Goal: Task Accomplishment & Management: Use online tool/utility

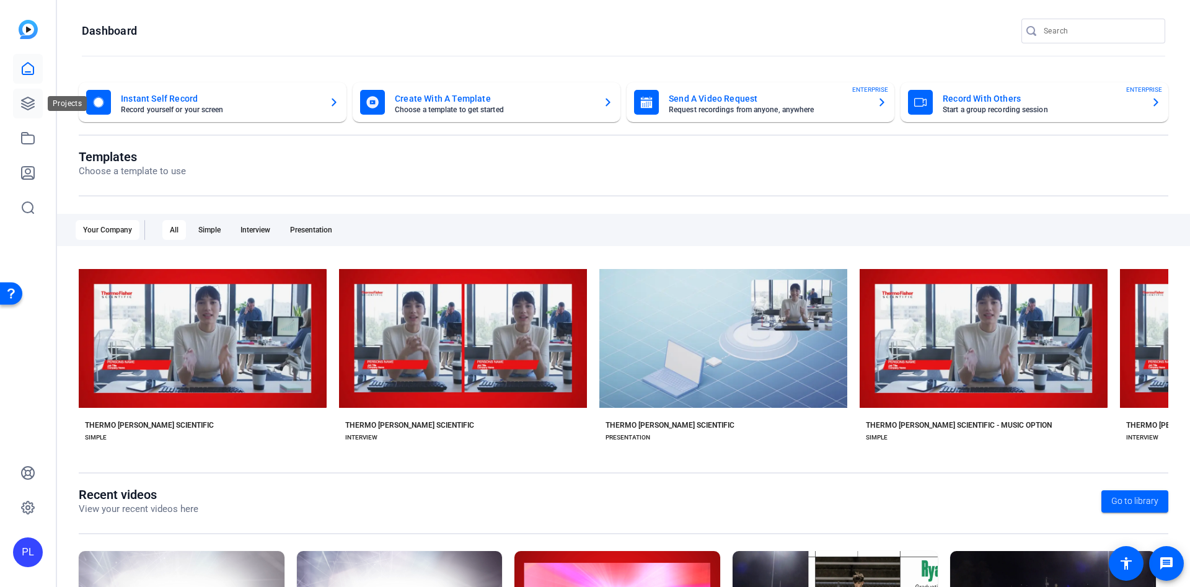
click at [32, 109] on icon at bounding box center [27, 103] width 15 height 15
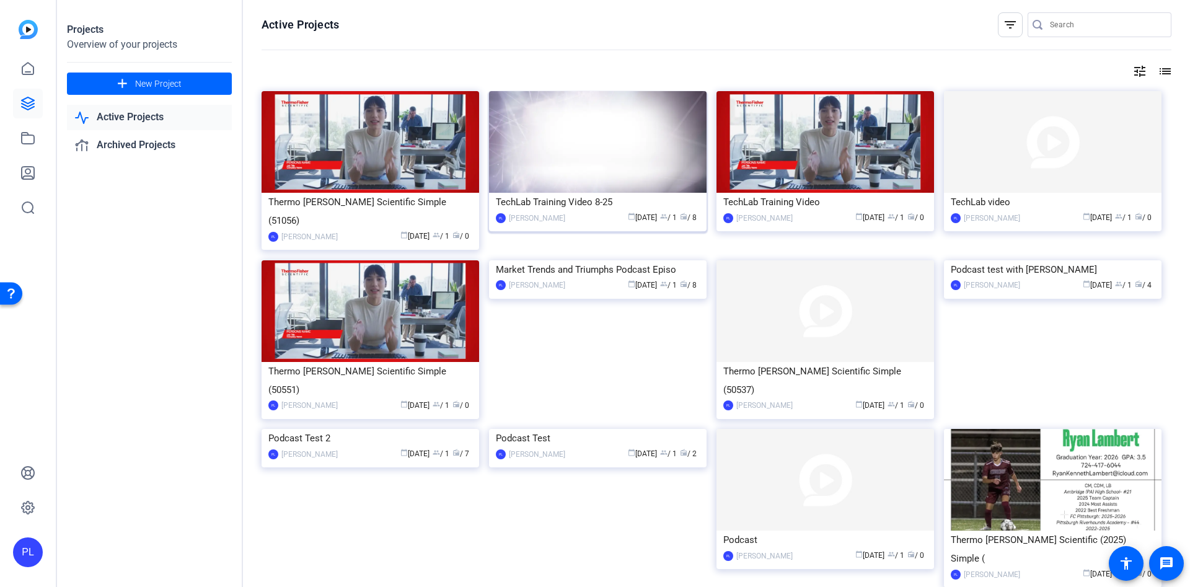
click at [562, 207] on div "TechLab Training Video 8-25" at bounding box center [598, 202] width 204 height 19
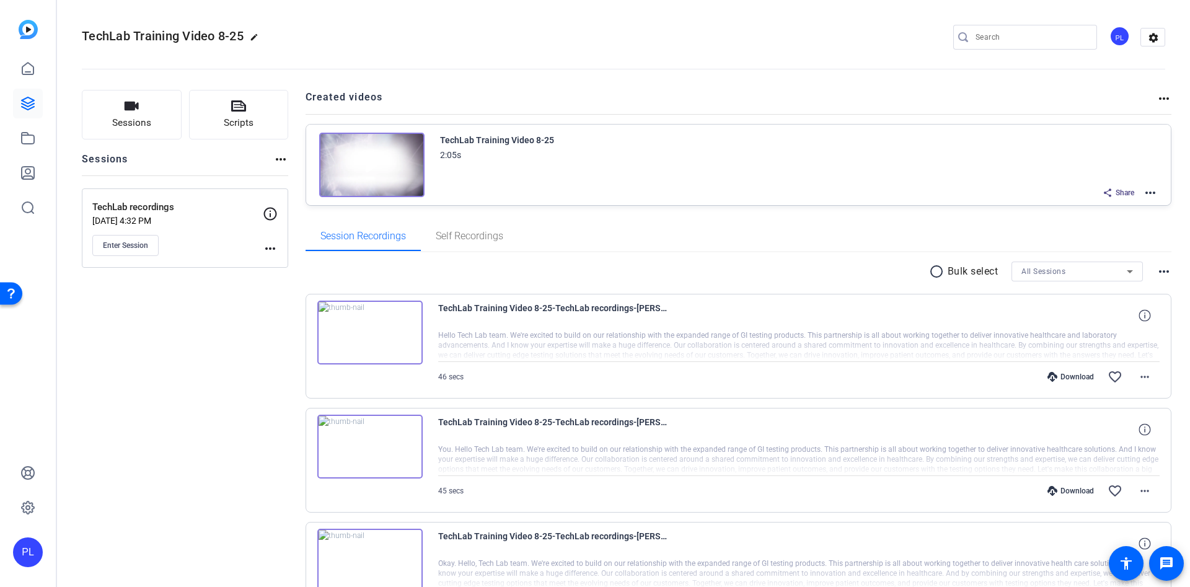
click at [1145, 189] on mat-icon "more_horiz" at bounding box center [1150, 192] width 15 height 15
click at [1106, 222] on span "Duplicate here" at bounding box center [1096, 223] width 86 height 15
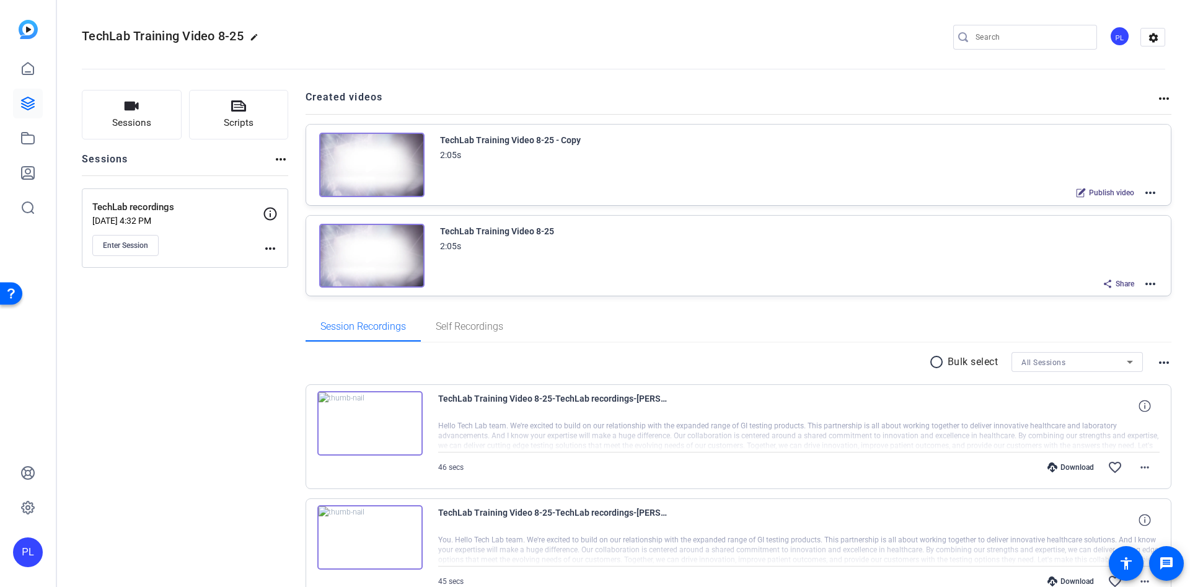
click at [1146, 197] on mat-icon "more_horiz" at bounding box center [1150, 192] width 15 height 15
click at [1099, 207] on span "Edit in Creator" at bounding box center [1096, 207] width 86 height 15
